Goal: Check status

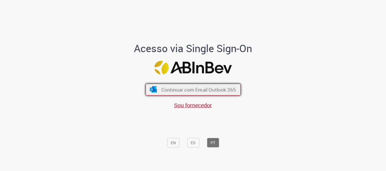
click at [175, 87] on span "Continuar com Email Outlook 365" at bounding box center [198, 90] width 75 height 6
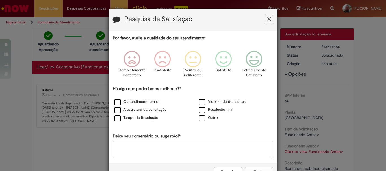
click at [269, 21] on button "Feedback" at bounding box center [268, 19] width 8 height 8
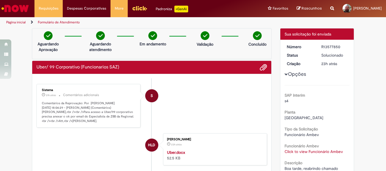
scroll to position [85, 0]
